Goal: Task Accomplishment & Management: Manage account settings

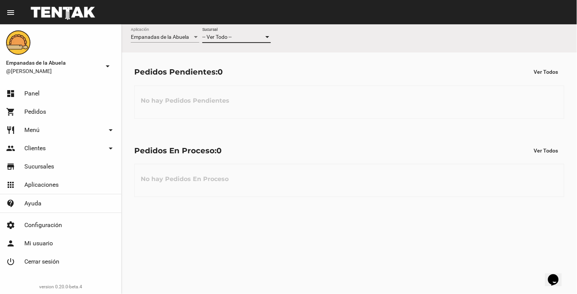
click at [266, 37] on div at bounding box center [267, 37] width 4 height 2
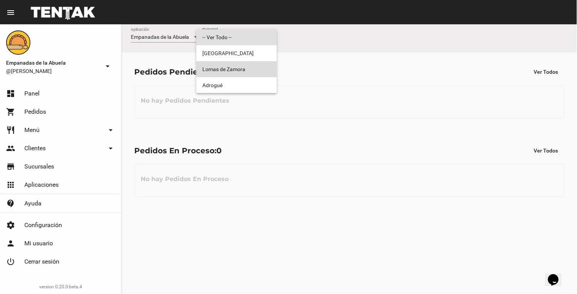
click at [259, 64] on span "Lomas de Zamora" at bounding box center [236, 69] width 68 height 16
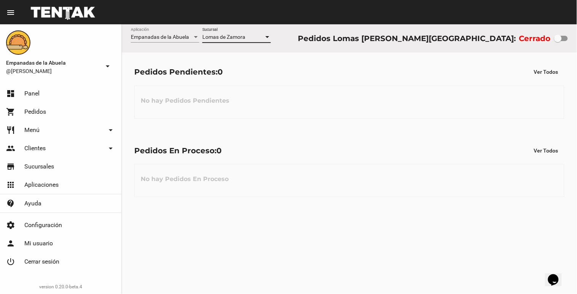
click at [559, 38] on div at bounding box center [558, 39] width 8 height 8
click at [558, 41] on input "checkbox" at bounding box center [557, 41] width 0 height 0
checkbox input "true"
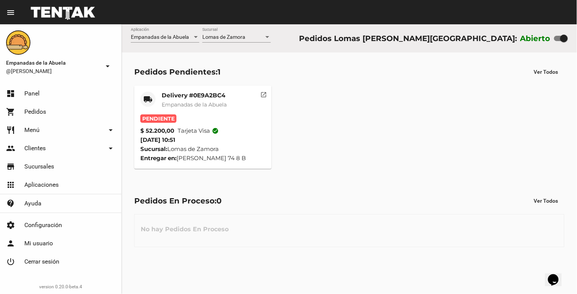
click at [199, 96] on mat-card-title "Delivery #0E9A2BC4" at bounding box center [194, 96] width 65 height 8
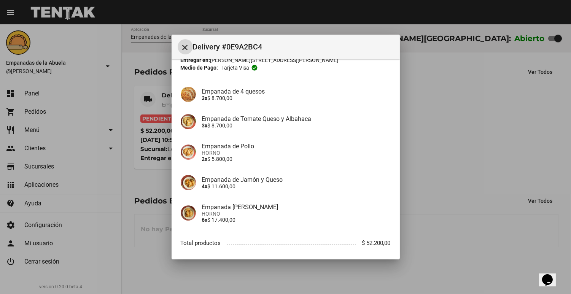
scroll to position [82, 0]
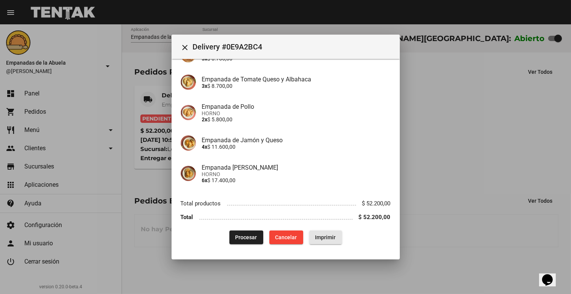
click at [328, 239] on span "Imprimir" at bounding box center [325, 237] width 21 height 6
click at [247, 236] on span "Procesar" at bounding box center [246, 237] width 22 height 6
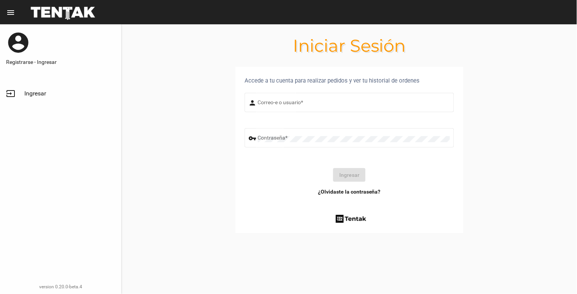
type input "natalialabancz@hotmail.com"
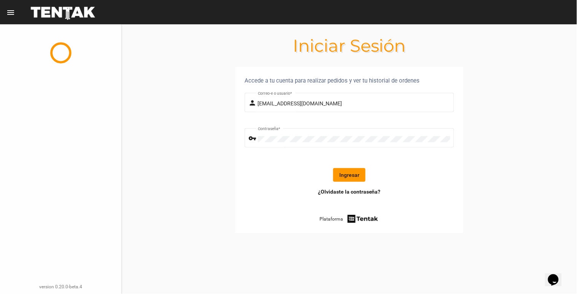
click at [347, 179] on button "Ingresar" at bounding box center [349, 175] width 32 height 14
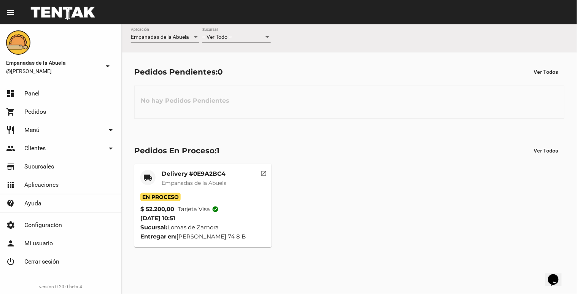
click at [267, 36] on div at bounding box center [267, 37] width 4 height 2
drag, startPoint x: 241, startPoint y: 68, endPoint x: 299, endPoint y: 66, distance: 57.4
click at [241, 68] on span "Lomas de Zamora" at bounding box center [236, 69] width 68 height 16
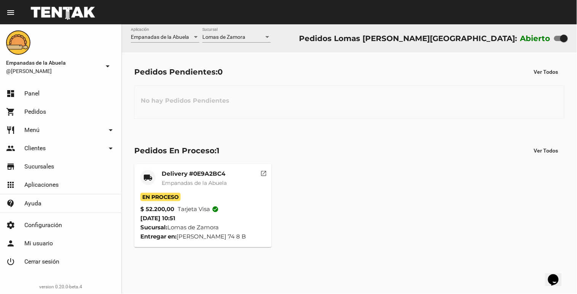
click at [208, 181] on span "Empanadas de la Abuela" at bounding box center [194, 182] width 65 height 7
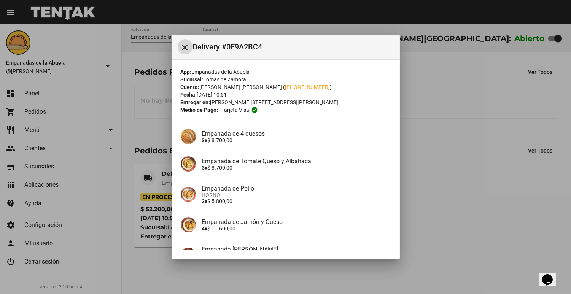
scroll to position [82, 0]
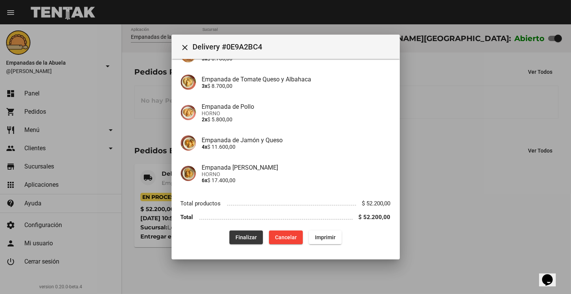
click at [249, 238] on span "Finalizar" at bounding box center [245, 237] width 21 height 6
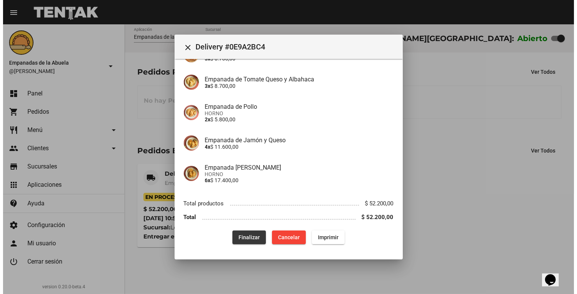
scroll to position [0, 0]
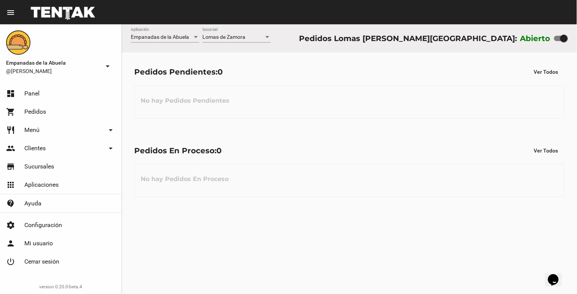
click at [267, 35] on div at bounding box center [267, 37] width 7 height 6
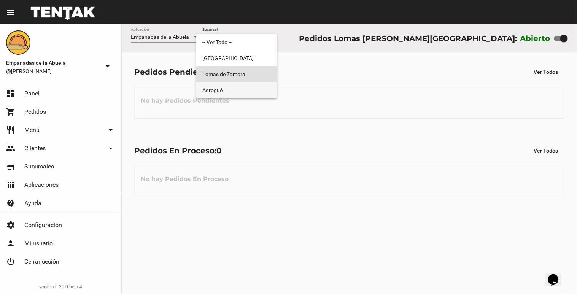
click at [243, 86] on span "Adrogué" at bounding box center [236, 90] width 68 height 16
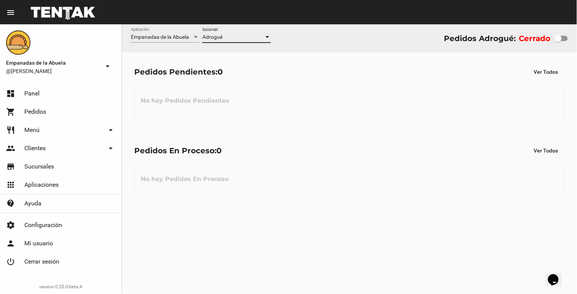
click at [268, 38] on div at bounding box center [267, 37] width 7 height 6
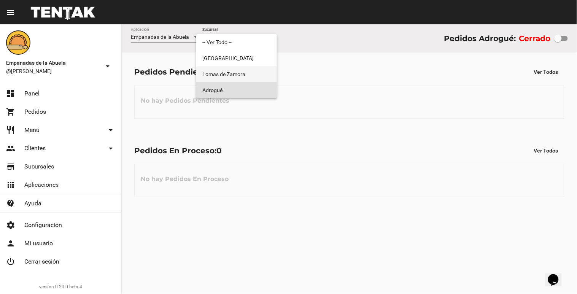
click at [234, 74] on span "Lomas de Zamora" at bounding box center [236, 74] width 68 height 16
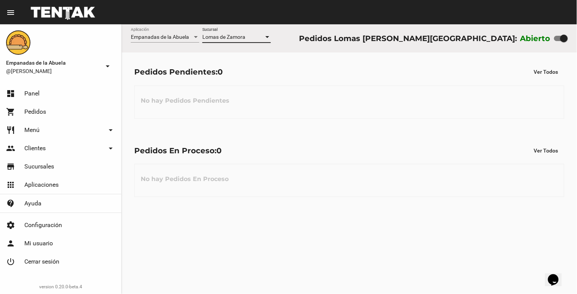
click at [270, 29] on div "Lomas de Zamora Sucursal" at bounding box center [236, 35] width 68 height 15
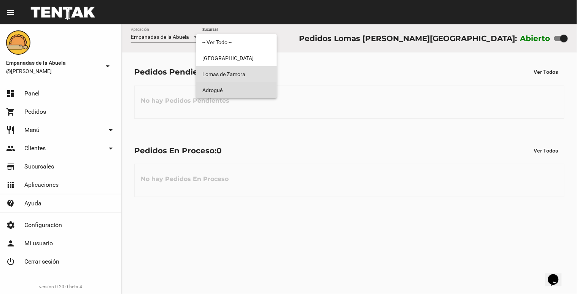
click at [246, 88] on span "Adrogué" at bounding box center [236, 90] width 68 height 16
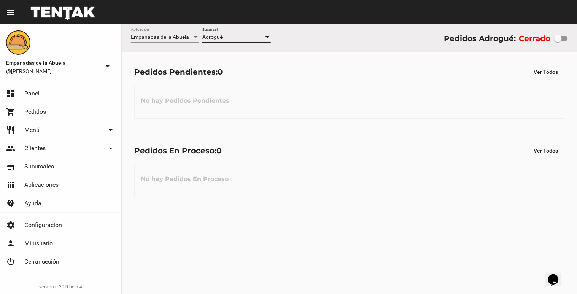
click at [263, 38] on div "Adrogué" at bounding box center [233, 37] width 62 height 6
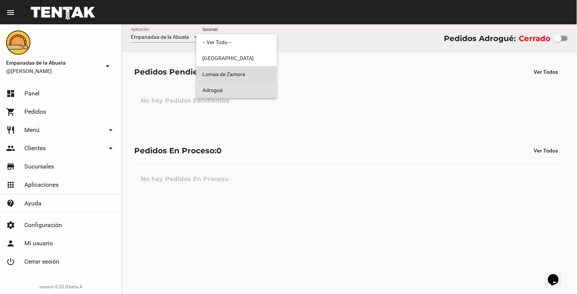
click at [256, 71] on span "Lomas de Zamora" at bounding box center [236, 74] width 68 height 16
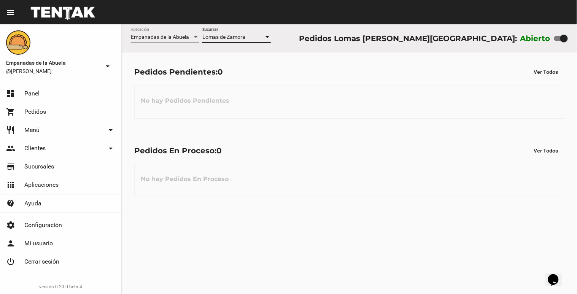
click at [266, 37] on div at bounding box center [267, 37] width 4 height 2
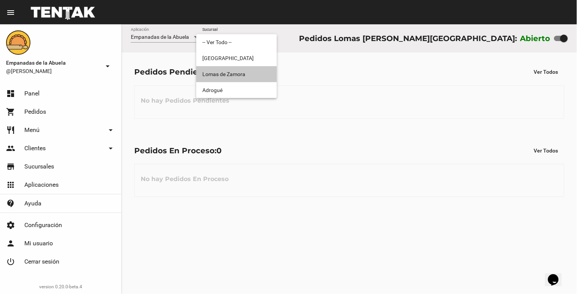
click at [246, 73] on span "Lomas de Zamora" at bounding box center [236, 74] width 68 height 16
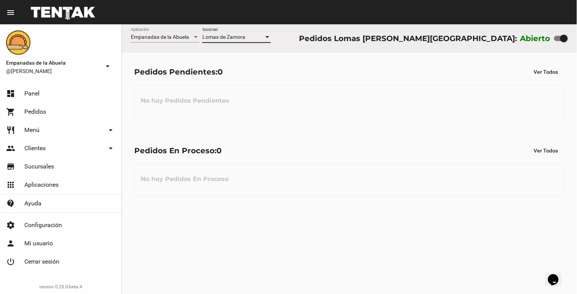
click at [265, 37] on div at bounding box center [267, 37] width 4 height 2
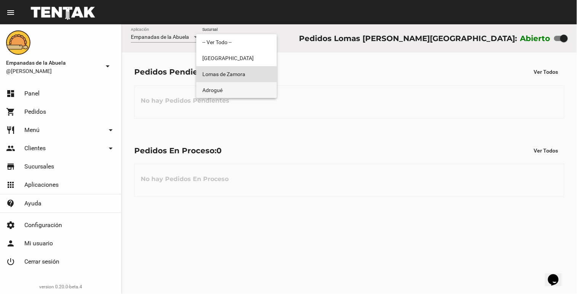
click at [232, 96] on span "Adrogué" at bounding box center [236, 90] width 68 height 16
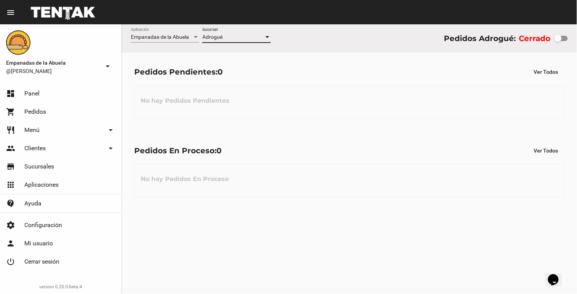
click at [266, 36] on div at bounding box center [267, 37] width 4 height 2
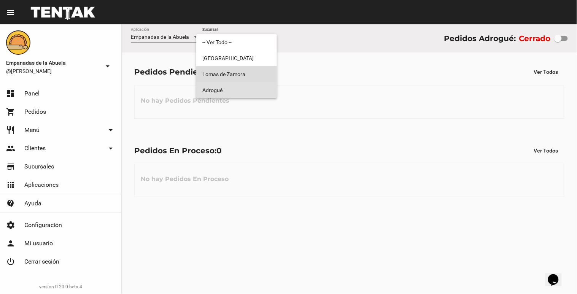
click at [203, 71] on span "Lomas de Zamora" at bounding box center [236, 74] width 68 height 16
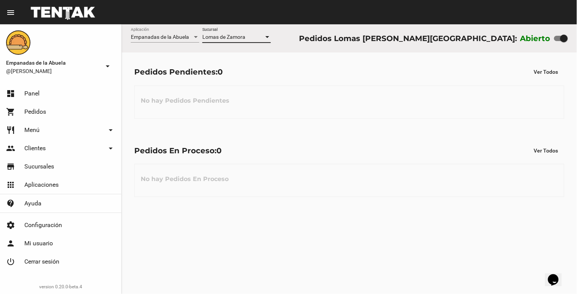
click at [266, 38] on div at bounding box center [267, 37] width 7 height 6
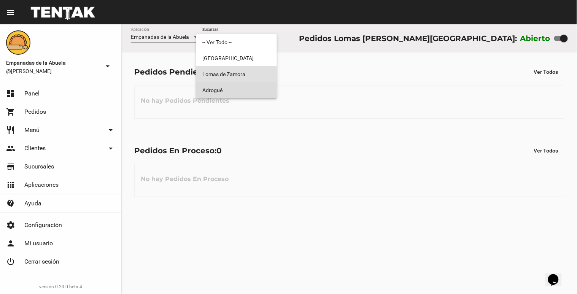
click at [247, 90] on span "Adrogué" at bounding box center [236, 90] width 68 height 16
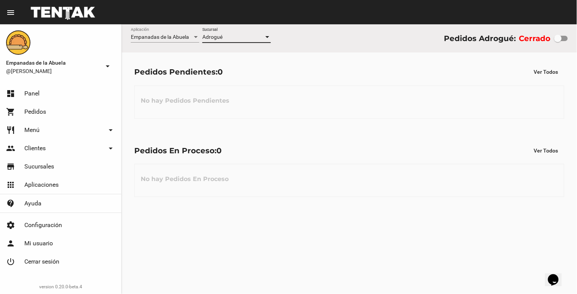
click at [265, 32] on div "Adrogué Sucursal" at bounding box center [236, 35] width 68 height 15
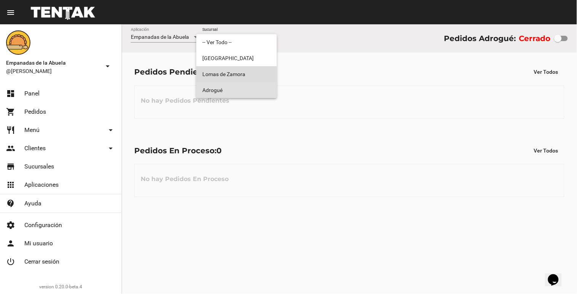
click at [250, 74] on span "Lomas de Zamora" at bounding box center [236, 74] width 68 height 16
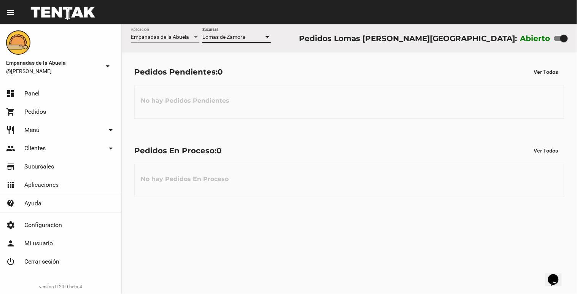
click at [563, 37] on div at bounding box center [564, 39] width 8 height 8
click at [558, 41] on input "checkbox" at bounding box center [557, 41] width 0 height 0
checkbox input "false"
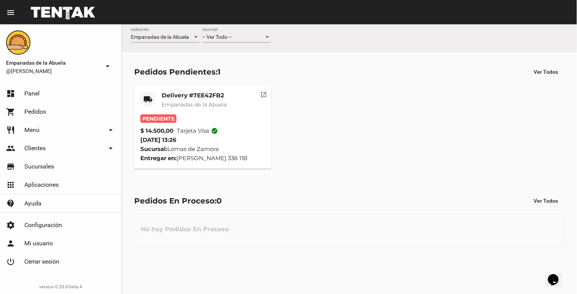
click at [268, 33] on div "-- Ver Todo -- Sucursal" at bounding box center [236, 35] width 68 height 15
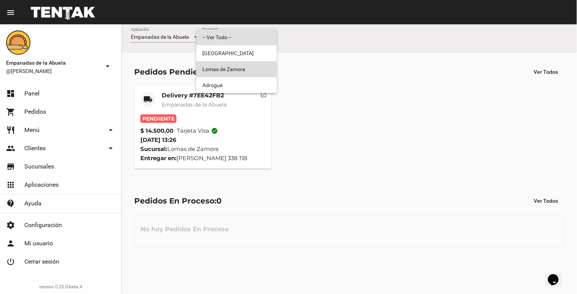
click at [256, 66] on span "Lomas de Zamora" at bounding box center [236, 69] width 68 height 16
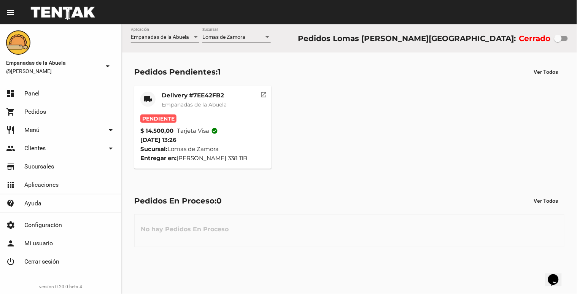
click at [232, 95] on mat-card-header "local_shipping Delivery #7EE42FB2 Empanadas de la Abuela" at bounding box center [202, 103] width 125 height 23
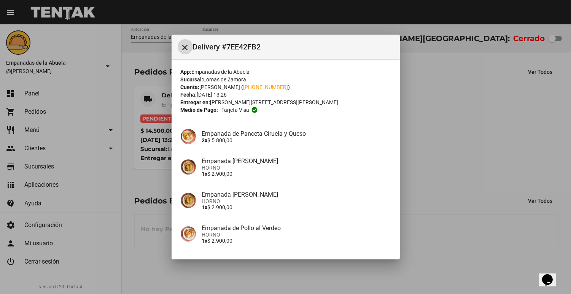
scroll to position [60, 0]
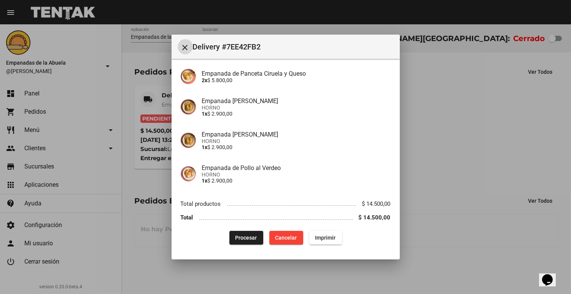
click at [281, 238] on span "Cancelar" at bounding box center [286, 238] width 22 height 6
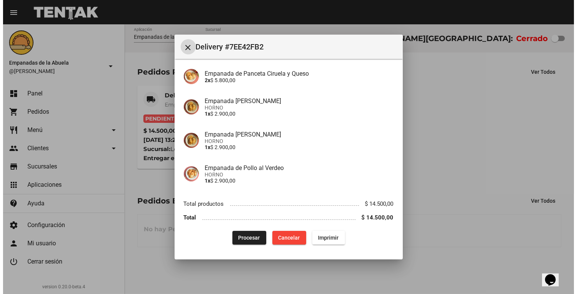
scroll to position [0, 0]
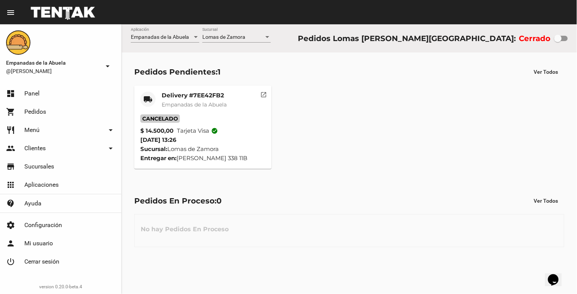
click at [221, 103] on span "Empanadas de la Abuela" at bounding box center [194, 104] width 65 height 7
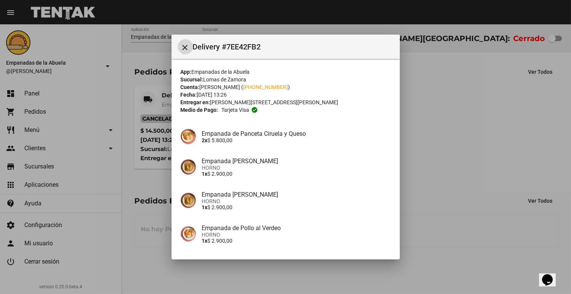
click at [190, 47] on button "close" at bounding box center [185, 46] width 15 height 15
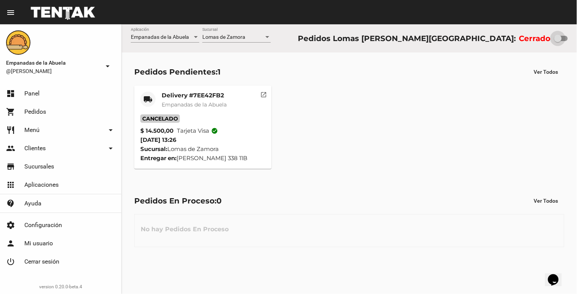
click at [556, 41] on div at bounding box center [558, 39] width 8 height 8
click at [557, 41] on input "checkbox" at bounding box center [557, 41] width 0 height 0
click at [564, 36] on div at bounding box center [564, 39] width 8 height 8
click at [558, 41] on input "checkbox" at bounding box center [557, 41] width 0 height 0
checkbox input "false"
